Goal: Check status: Check status

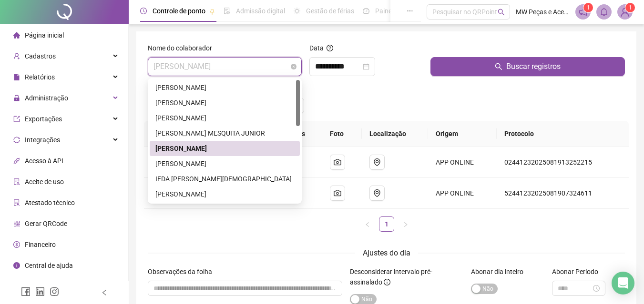
click at [268, 61] on span "[PERSON_NAME]" at bounding box center [224, 67] width 142 height 18
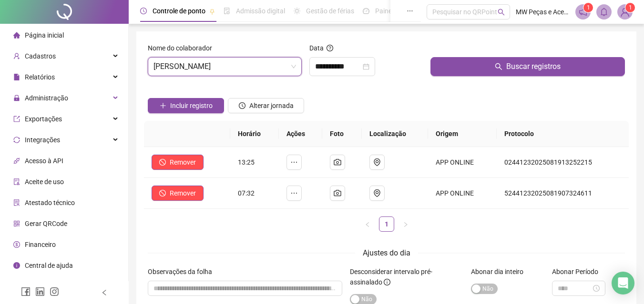
click at [364, 48] on div "Data" at bounding box center [365, 50] width 113 height 14
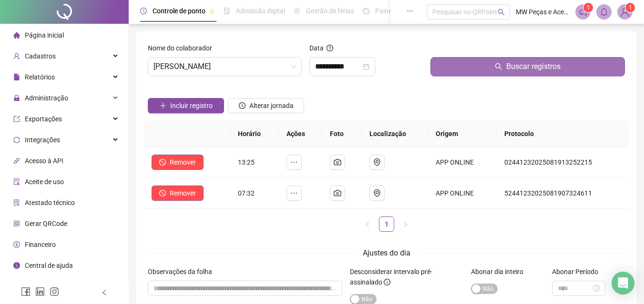
click at [457, 68] on button "Buscar registros" at bounding box center [527, 66] width 194 height 19
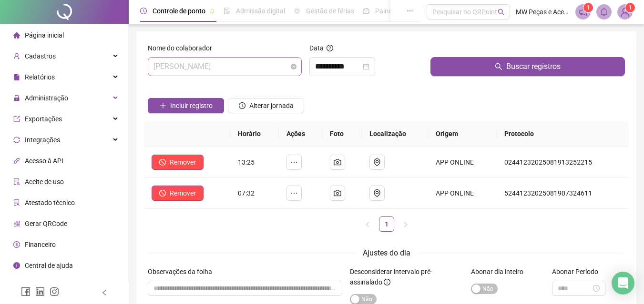
click at [277, 69] on span "[PERSON_NAME]" at bounding box center [224, 67] width 142 height 18
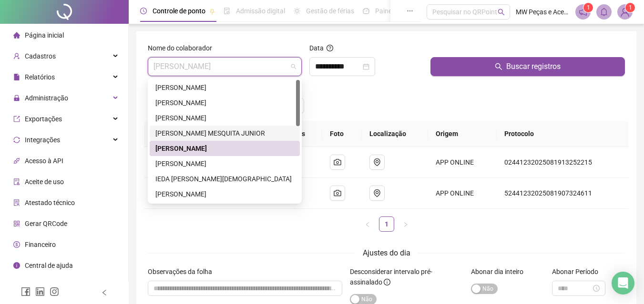
click at [229, 128] on div "[PERSON_NAME] MESQUITA JUNIOR" at bounding box center [225, 133] width 150 height 15
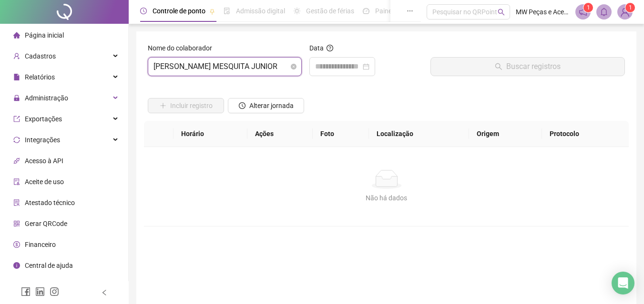
click at [231, 67] on span "[PERSON_NAME] MESQUITA JUNIOR" at bounding box center [224, 67] width 142 height 18
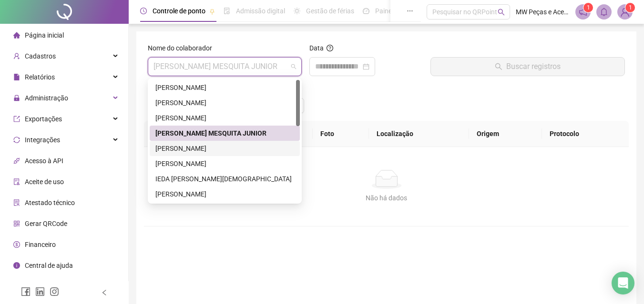
click at [204, 143] on div "[PERSON_NAME]" at bounding box center [225, 148] width 150 height 15
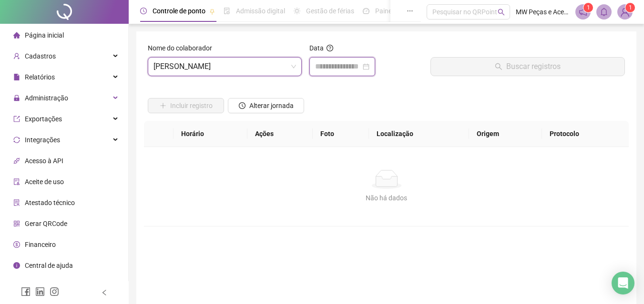
click at [357, 61] on input at bounding box center [338, 66] width 46 height 11
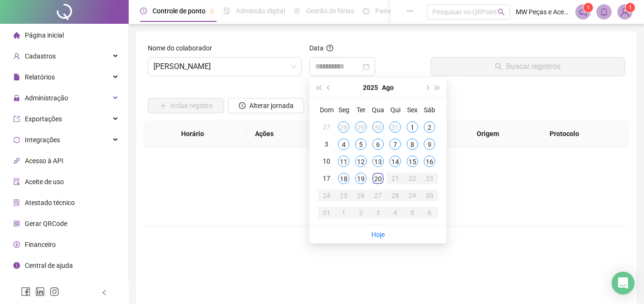
click at [365, 179] on div "19" at bounding box center [360, 178] width 11 height 11
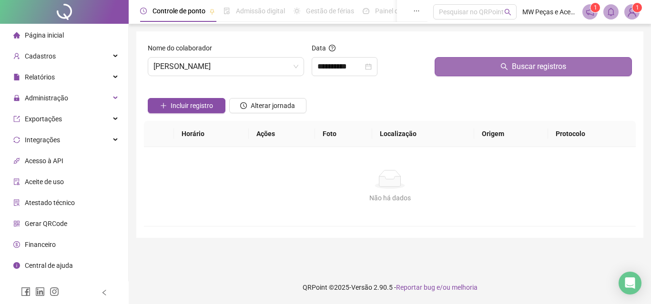
click at [486, 63] on button "Buscar registros" at bounding box center [533, 66] width 197 height 19
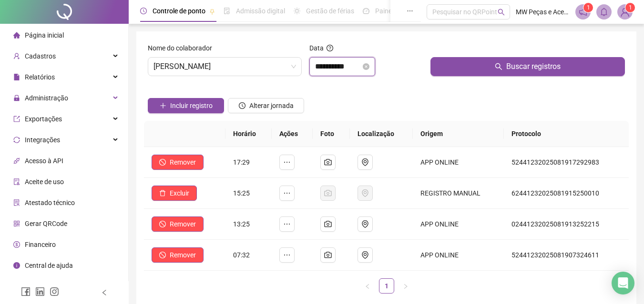
click at [347, 66] on input "**********" at bounding box center [338, 66] width 46 height 11
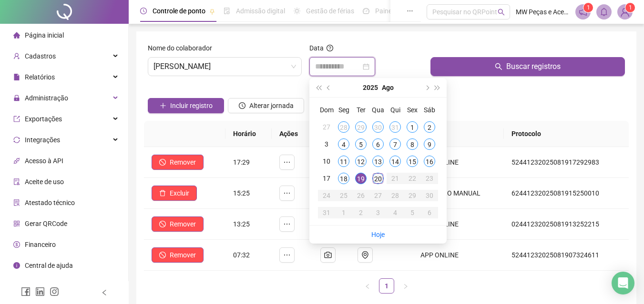
type input "**********"
click at [382, 181] on div "20" at bounding box center [377, 178] width 11 height 11
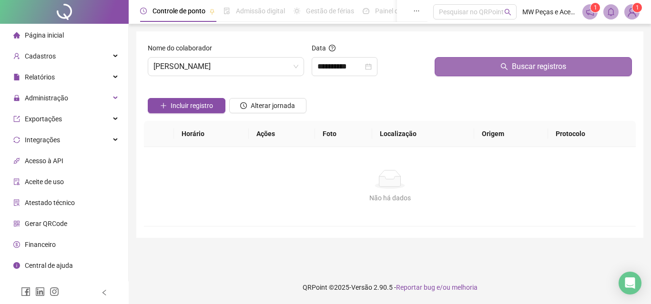
click at [481, 68] on button "Buscar registros" at bounding box center [533, 66] width 197 height 19
